Goal: Task Accomplishment & Management: Manage account settings

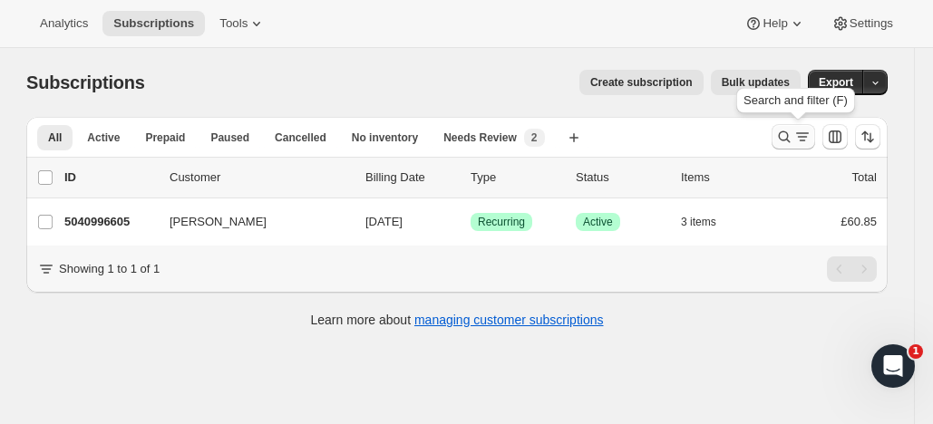
click at [789, 133] on icon "Search and filter results" at bounding box center [784, 137] width 18 height 18
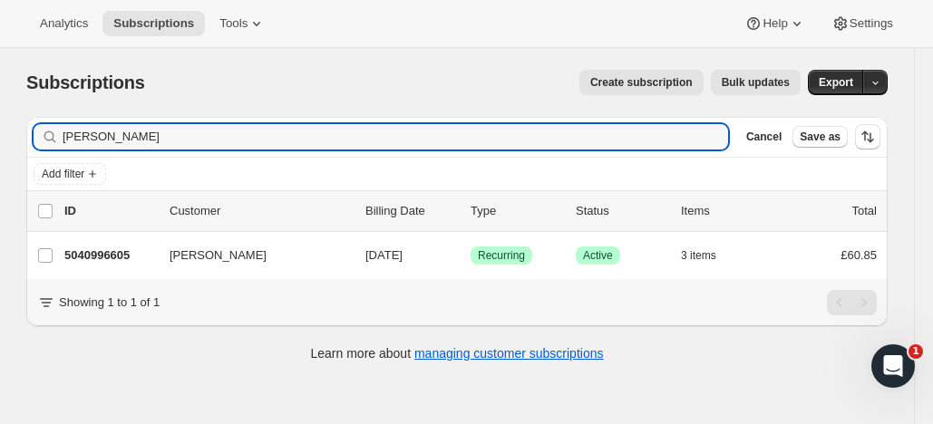
drag, startPoint x: 160, startPoint y: 140, endPoint x: 41, endPoint y: 128, distance: 119.4
click at [41, 128] on div "[PERSON_NAME] Clear" at bounding box center [381, 136] width 695 height 25
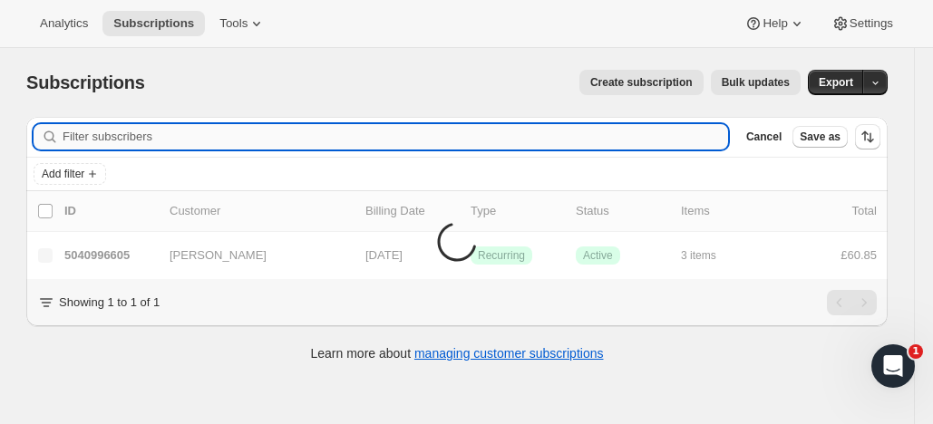
click at [171, 136] on input "Filter subscribers" at bounding box center [396, 136] width 666 height 25
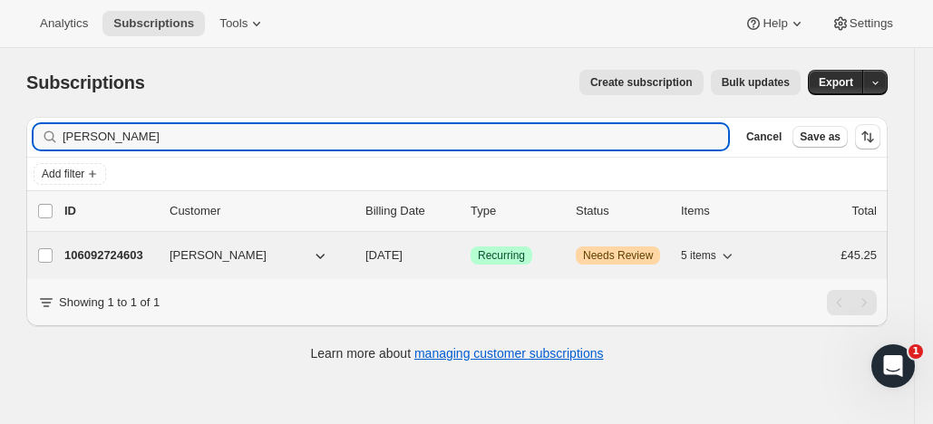
type input "[PERSON_NAME]"
click at [119, 251] on p "106092724603" at bounding box center [109, 256] width 91 height 18
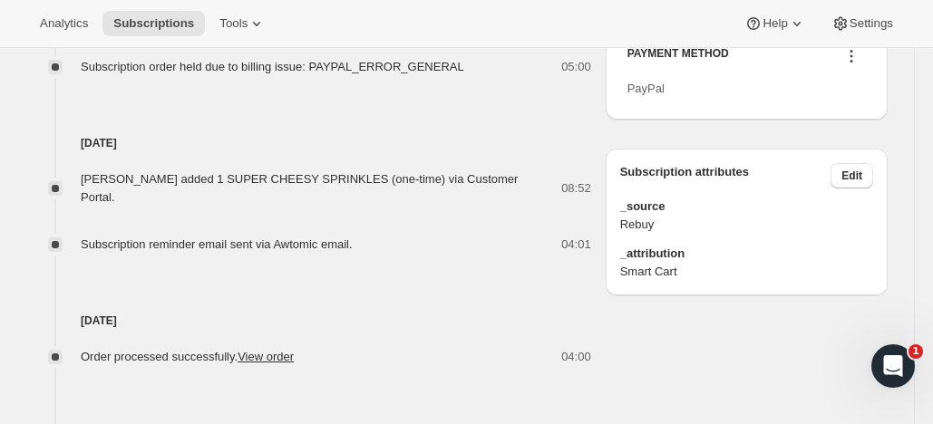
scroll to position [1130, 0]
click at [857, 66] on icon at bounding box center [851, 57] width 18 height 18
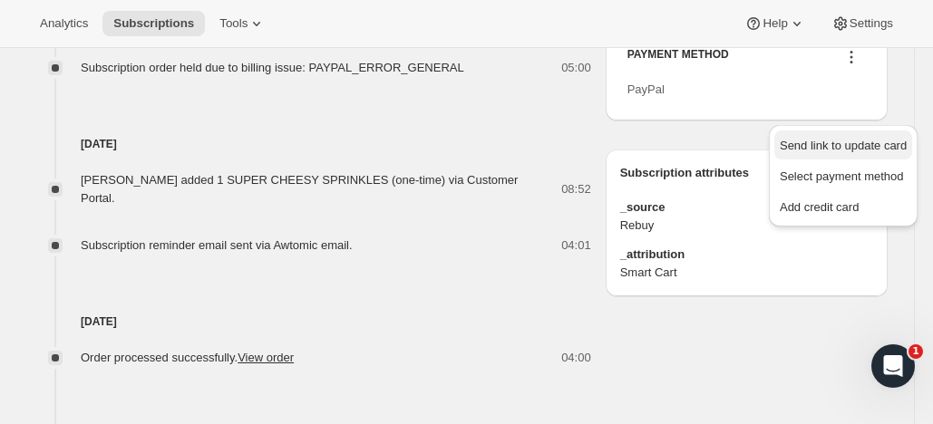
click at [839, 140] on span "Send link to update card" at bounding box center [843, 146] width 127 height 14
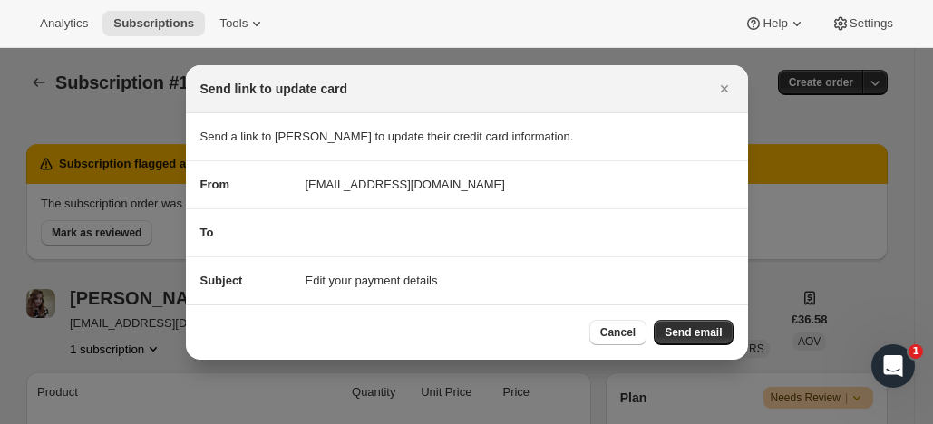
scroll to position [0, 0]
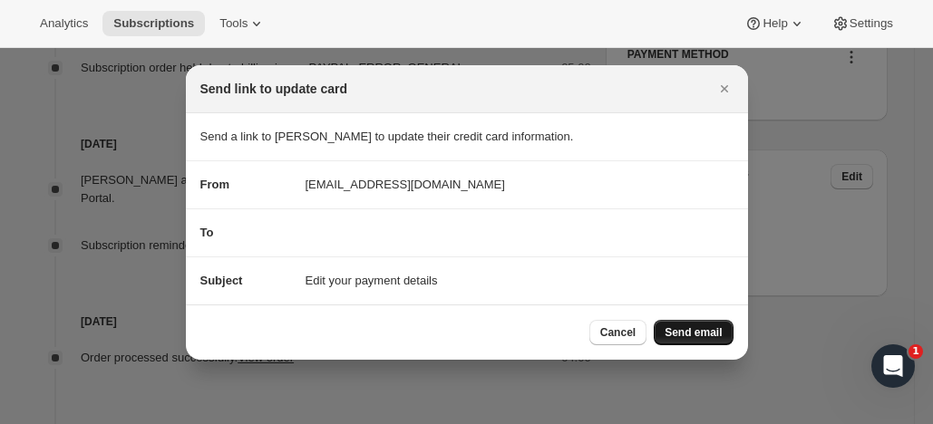
click at [680, 327] on span "Send email" at bounding box center [693, 333] width 57 height 15
